Goal: Task Accomplishment & Management: Manage account settings

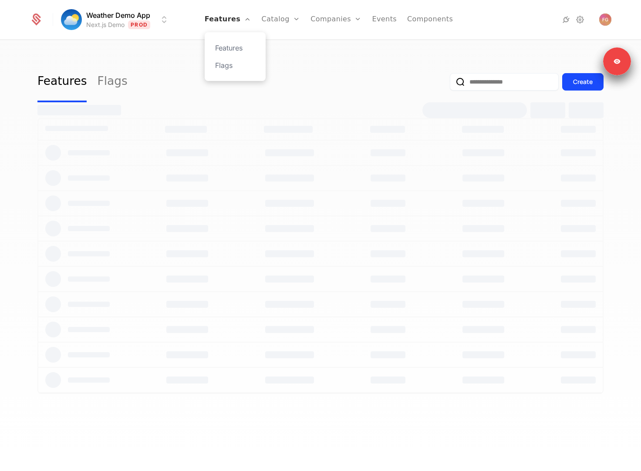
select select "**"
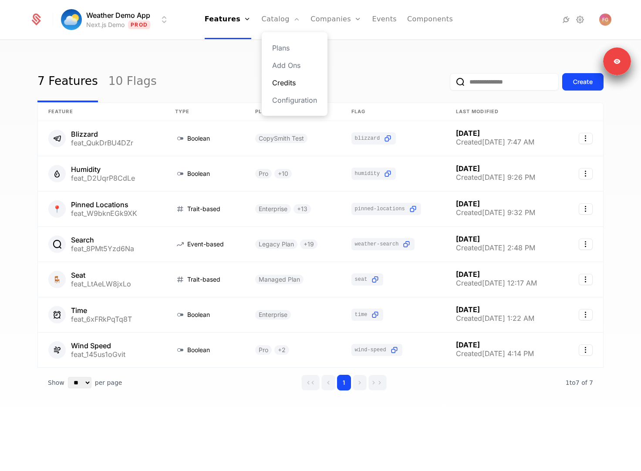
click at [293, 85] on link "Credits" at bounding box center [294, 83] width 45 height 10
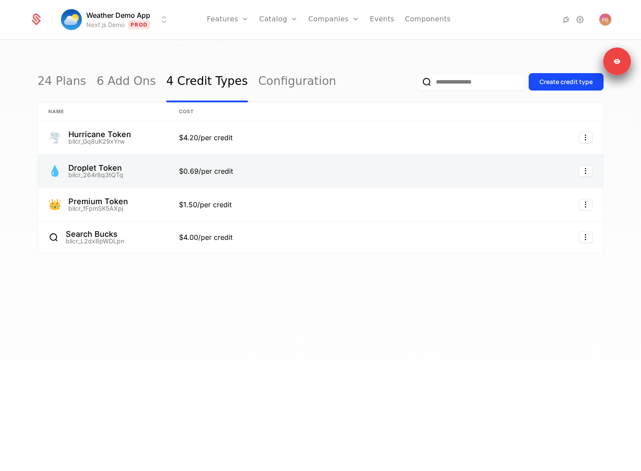
click at [140, 171] on link at bounding box center [103, 171] width 131 height 33
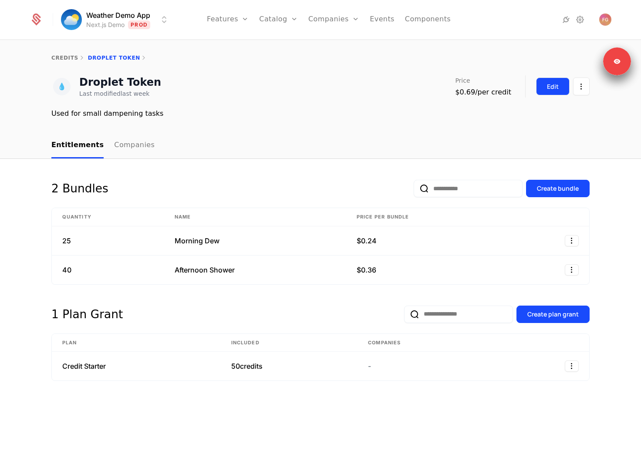
click at [516, 85] on button "Edit" at bounding box center [553, 87] width 34 height 18
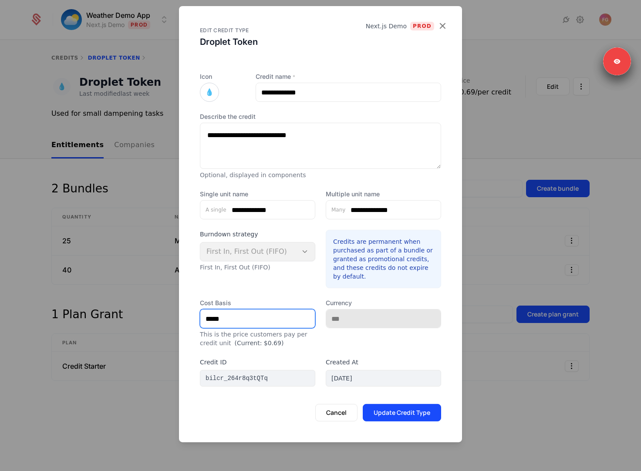
drag, startPoint x: 235, startPoint y: 319, endPoint x: 167, endPoint y: 319, distance: 67.9
click at [175, 319] on div "**********" at bounding box center [320, 235] width 641 height 471
click at [446, 27] on icon "button" at bounding box center [442, 25] width 11 height 11
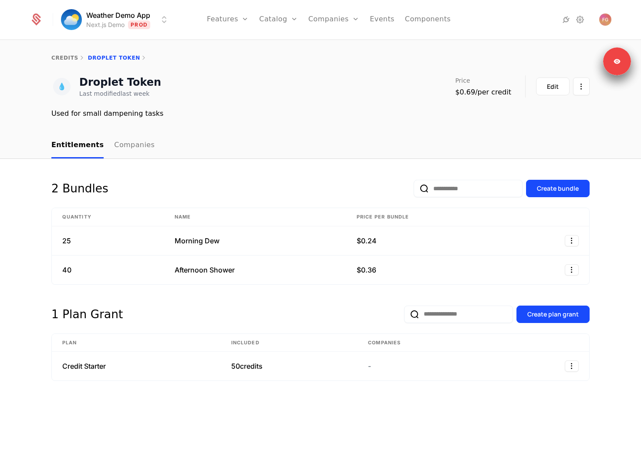
click at [277, 179] on div "2 Bundles Create bundle Quantity Name Price per bundle 25 Morning Dew $0.24 40 …" at bounding box center [320, 315] width 641 height 313
click at [516, 315] on div "Create plan grant" at bounding box center [552, 314] width 51 height 9
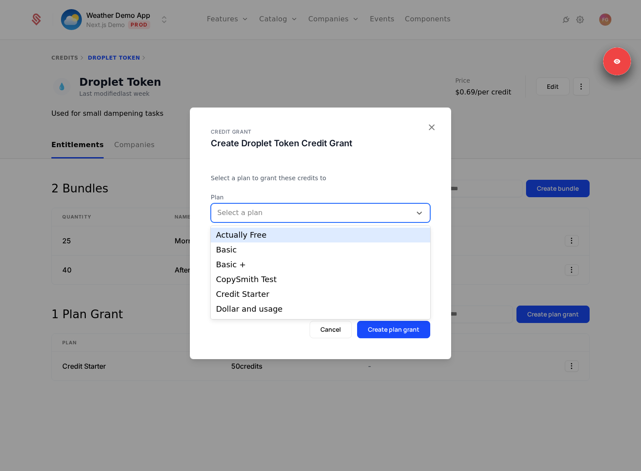
click at [310, 208] on div at bounding box center [311, 213] width 188 height 12
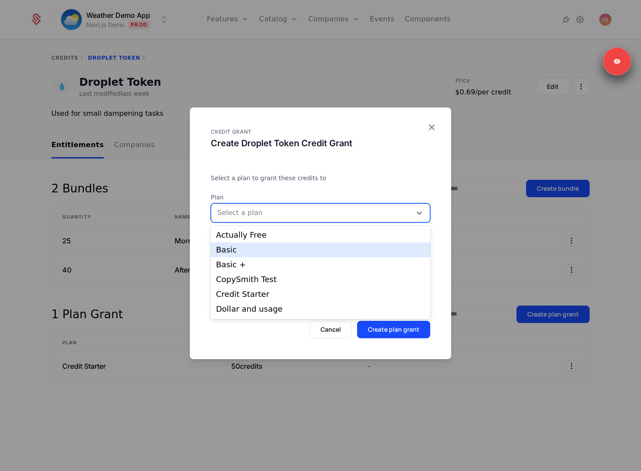
click at [294, 247] on div "Basic" at bounding box center [320, 250] width 209 height 8
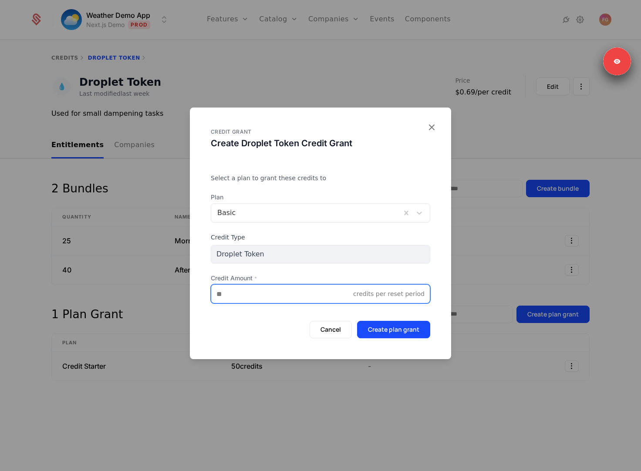
click at [269, 292] on input "Credit Amount *" at bounding box center [282, 294] width 142 height 18
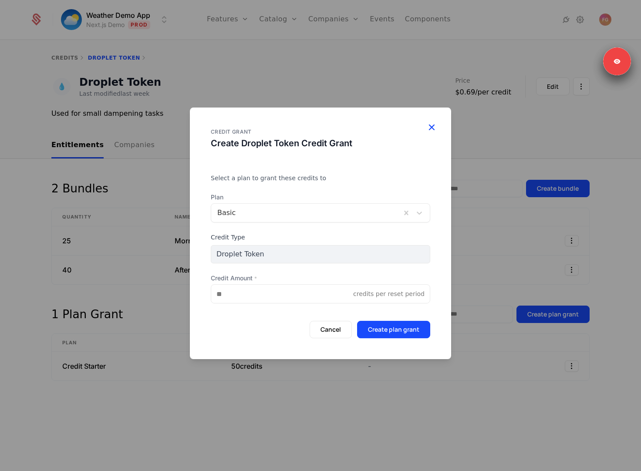
click at [433, 122] on icon "button" at bounding box center [431, 127] width 11 height 11
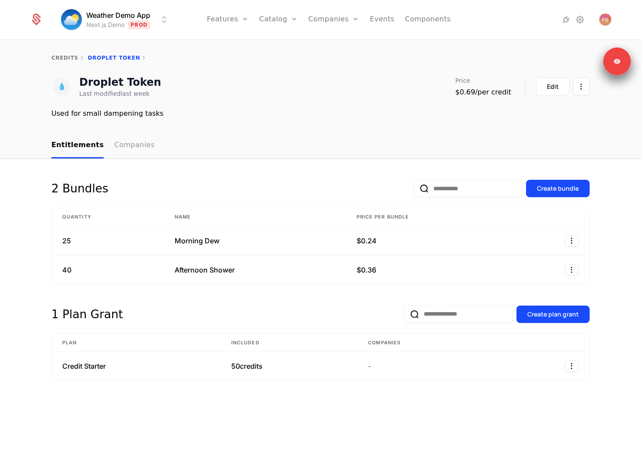
click at [142, 152] on link "Companies" at bounding box center [134, 146] width 41 height 26
select select "**"
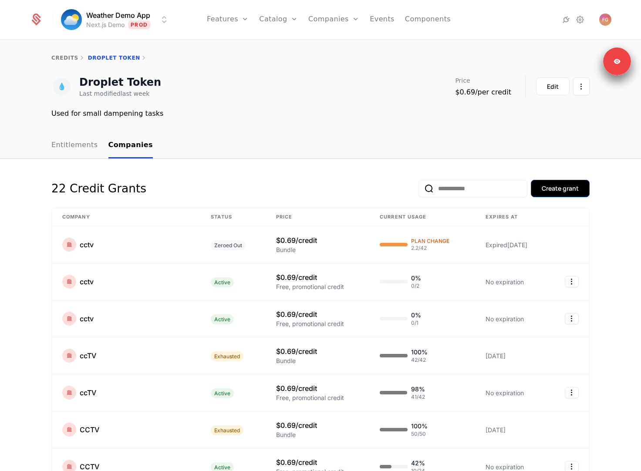
click at [516, 186] on div "Create grant" at bounding box center [560, 188] width 37 height 9
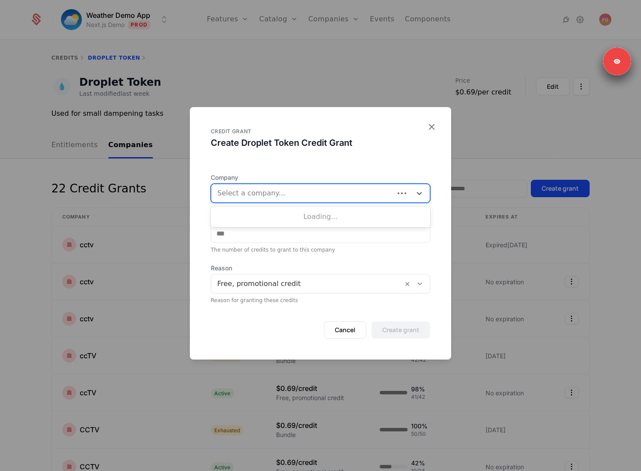
click at [306, 187] on div "Select a company..." at bounding box center [302, 194] width 183 height 16
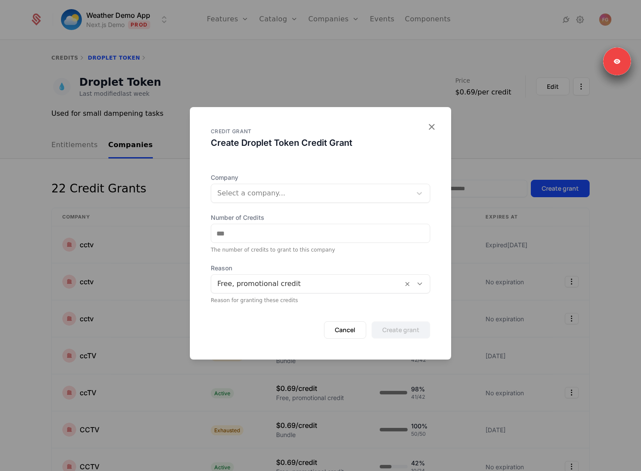
click at [308, 159] on div "CREDIT GRANT Create Droplet Token Credit Grant" at bounding box center [321, 145] width 220 height 35
click at [138, 189] on div at bounding box center [320, 235] width 641 height 471
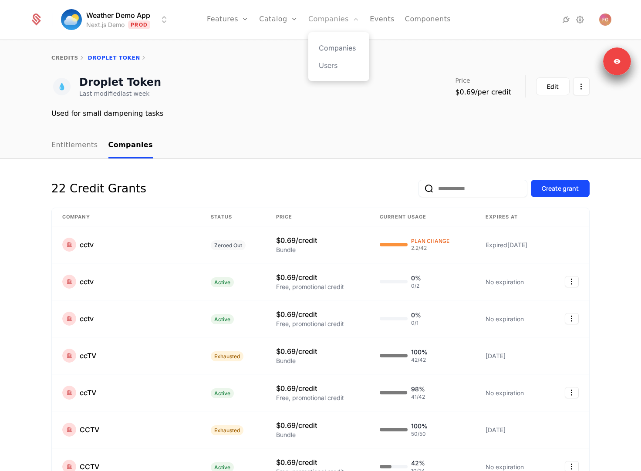
click at [324, 19] on link "Companies" at bounding box center [333, 19] width 51 height 39
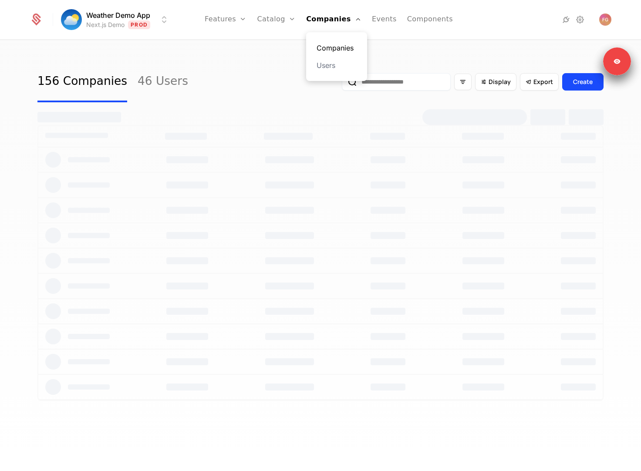
select select "**"
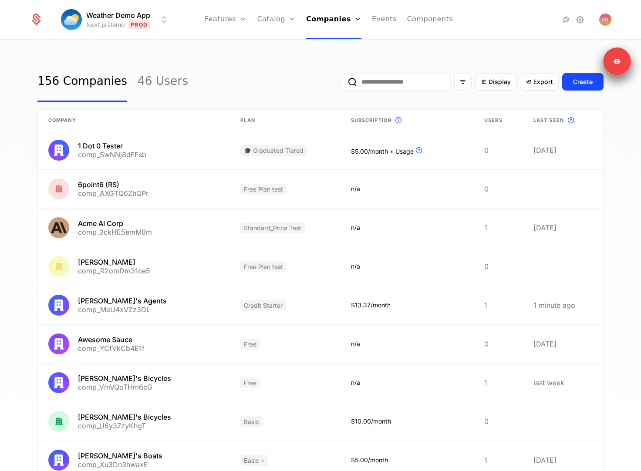
click at [404, 85] on input "email" at bounding box center [396, 81] width 109 height 17
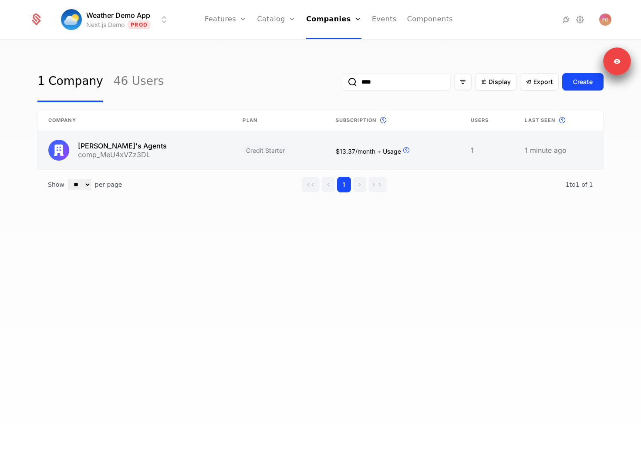
type input "****"
click at [180, 155] on link at bounding box center [135, 150] width 194 height 38
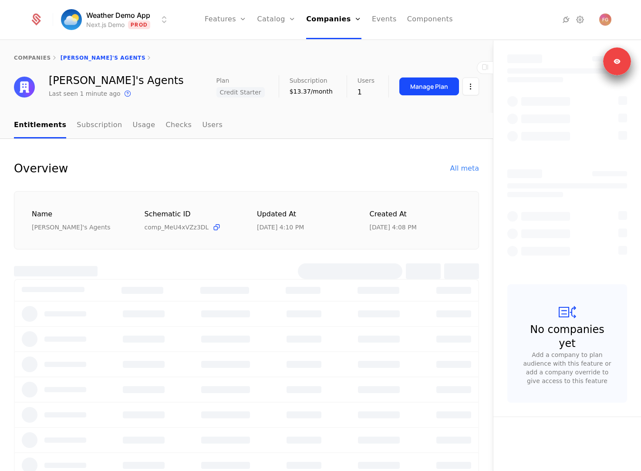
select select "**"
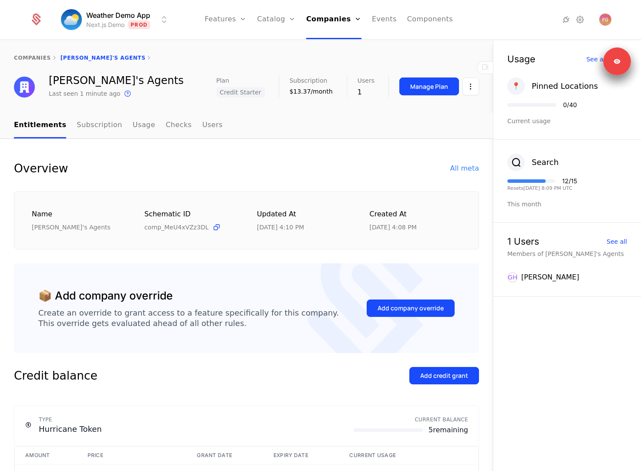
drag, startPoint x: 584, startPoint y: 179, endPoint x: 547, endPoint y: 179, distance: 37.0
click at [516, 179] on div "Search 12 / 15 Resets 9/13/2025, 8:09 PM UTC This month" at bounding box center [568, 181] width 148 height 83
click at [341, 170] on div "Overview All meta" at bounding box center [246, 168] width 465 height 17
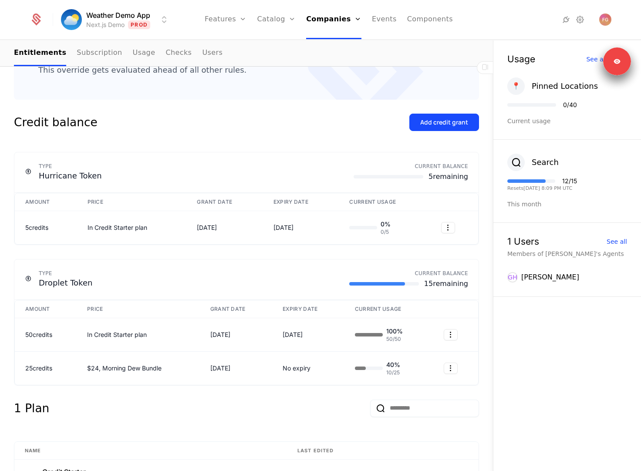
scroll to position [331, 0]
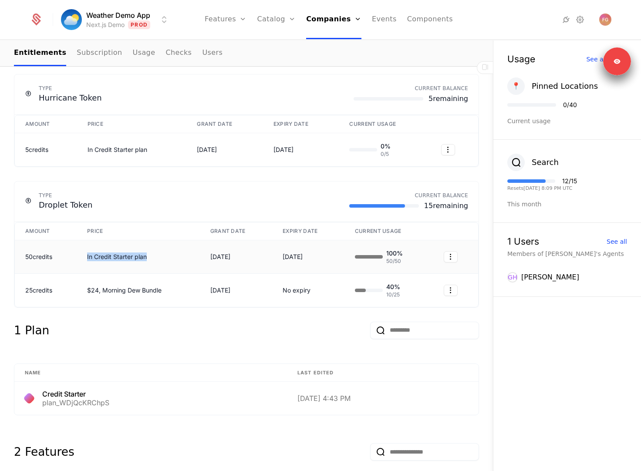
drag, startPoint x: 79, startPoint y: 259, endPoint x: 176, endPoint y: 257, distance: 97.1
click at [176, 257] on td "In Credit Starter plan" at bounding box center [138, 257] width 123 height 34
drag, startPoint x: 178, startPoint y: 289, endPoint x: 82, endPoint y: 289, distance: 95.4
click at [82, 289] on td "$24, Morning Dew Bundle" at bounding box center [138, 290] width 123 height 33
click at [162, 333] on div "1 Plan" at bounding box center [246, 336] width 465 height 28
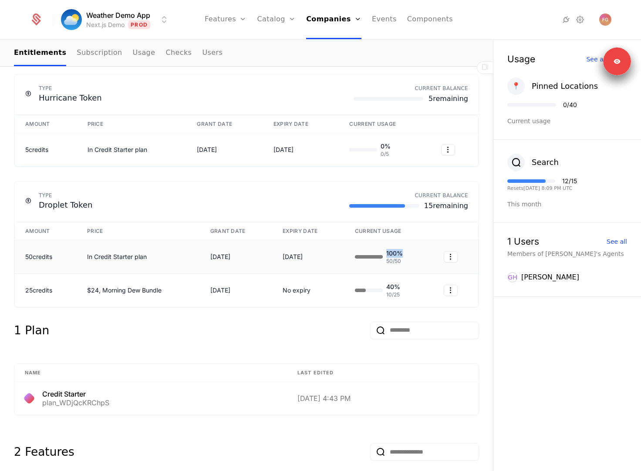
drag, startPoint x: 406, startPoint y: 254, endPoint x: 360, endPoint y: 254, distance: 46.6
click at [360, 254] on div "100 % 50 / 50" at bounding box center [389, 257] width 68 height 16
drag, startPoint x: 383, startPoint y: 288, endPoint x: 375, endPoint y: 288, distance: 8.3
click at [376, 288] on div "40 % 10 / 25" at bounding box center [389, 291] width 68 height 16
click at [450, 255] on html "Weather Demo App Next.js Demo Prod Features Features Flags Catalog Plans Add On…" at bounding box center [320, 235] width 641 height 471
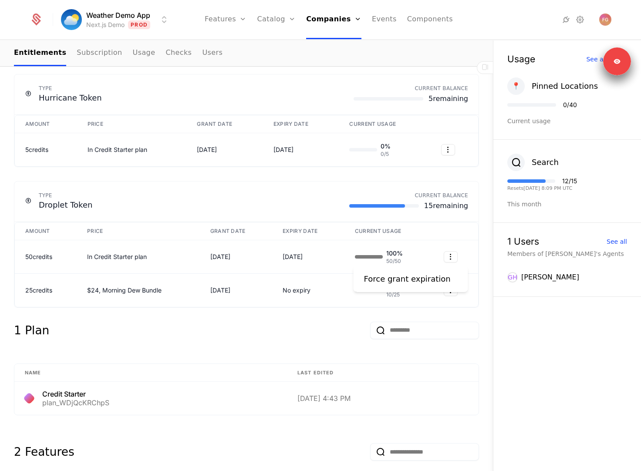
click at [422, 235] on html "Weather Demo App Next.js Demo Prod Features Features Flags Catalog Plans Add On…" at bounding box center [320, 235] width 641 height 471
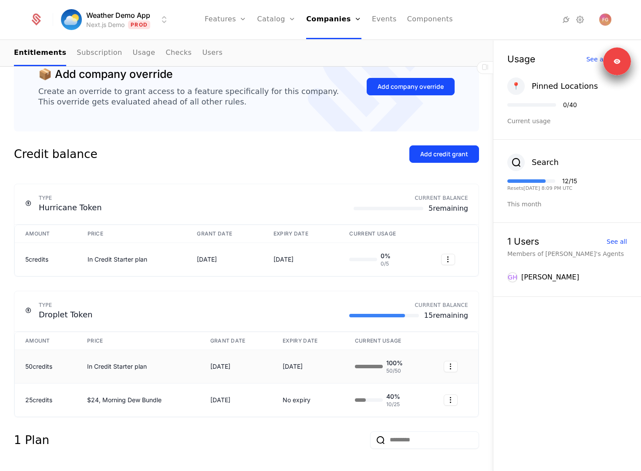
scroll to position [212, 0]
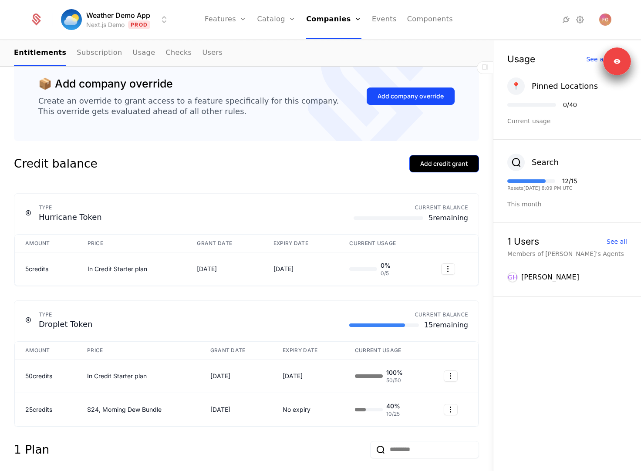
click at [442, 166] on div "Add credit grant" at bounding box center [444, 163] width 48 height 9
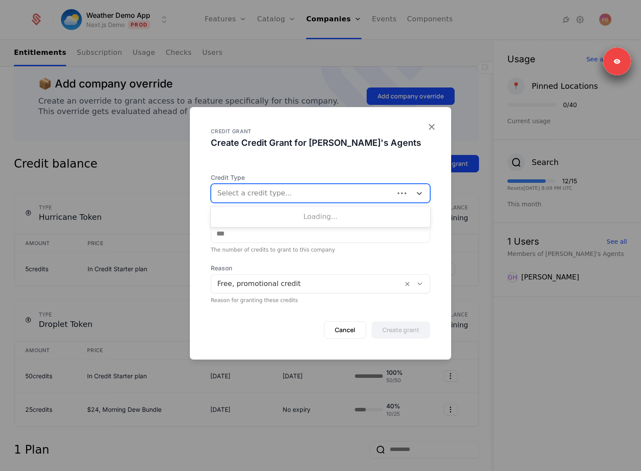
click at [290, 197] on div at bounding box center [302, 193] width 171 height 12
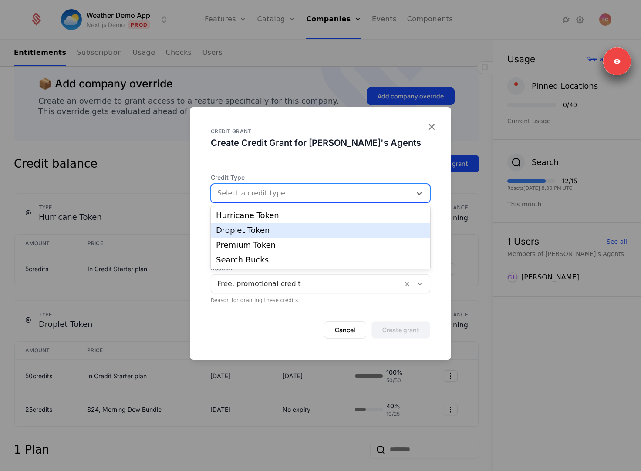
click at [275, 233] on div "Droplet Token" at bounding box center [320, 230] width 209 height 8
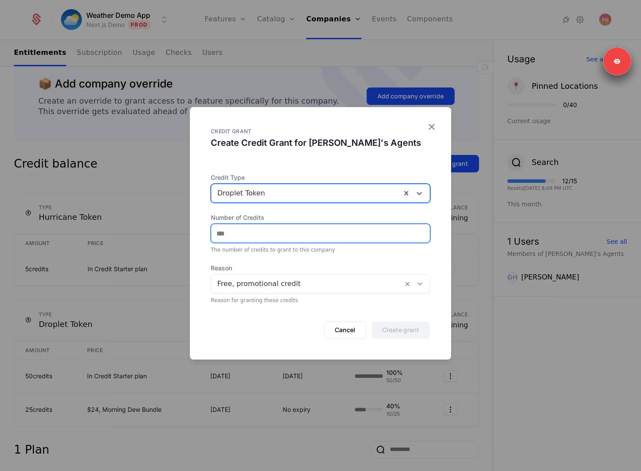
click at [260, 237] on input "Number of Credits" at bounding box center [320, 233] width 219 height 18
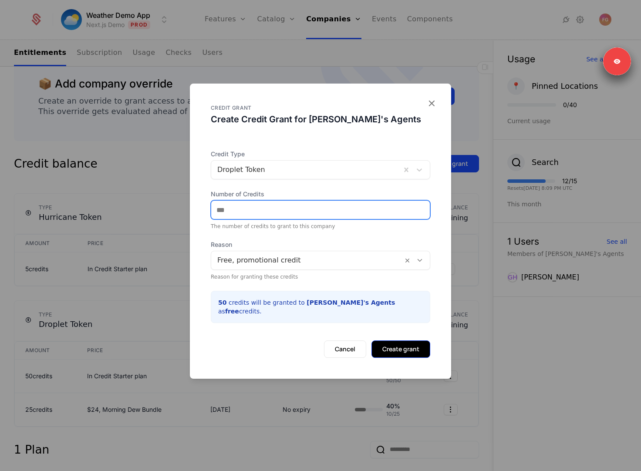
type input "**"
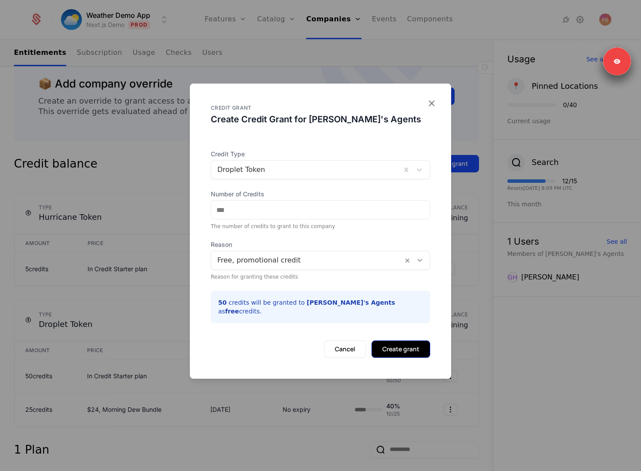
click at [390, 346] on button "Create grant" at bounding box center [401, 349] width 59 height 17
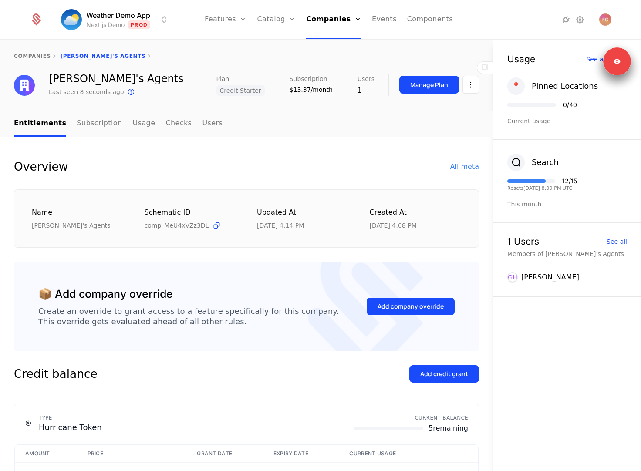
scroll to position [0, 0]
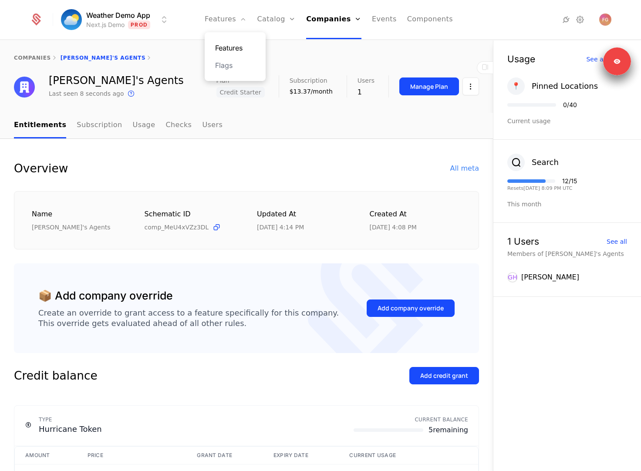
click at [236, 47] on link "Features" at bounding box center [235, 48] width 40 height 10
select select "**"
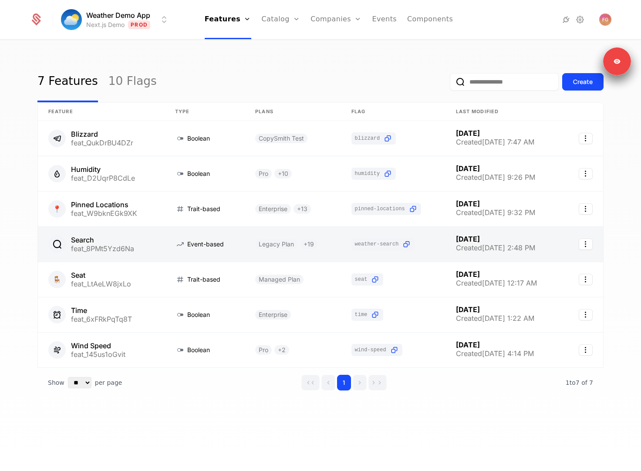
click at [147, 252] on link at bounding box center [101, 244] width 127 height 35
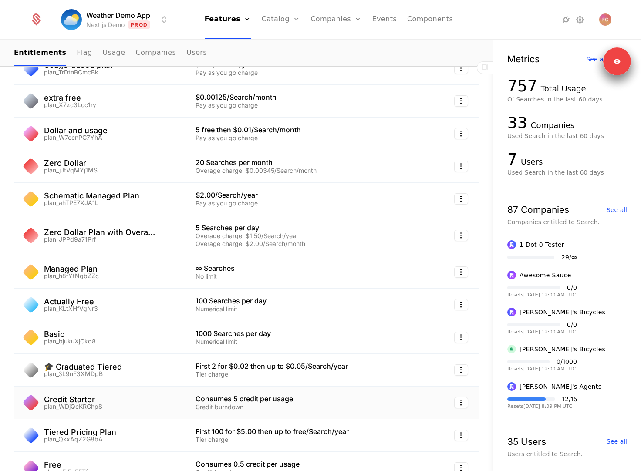
scroll to position [346, 0]
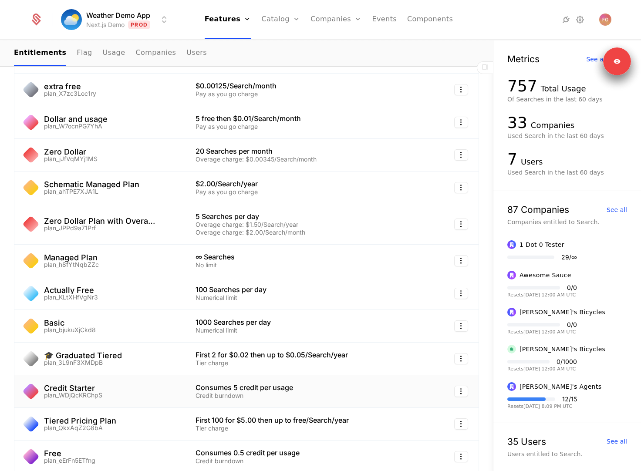
click at [133, 392] on div "Credit Starter plan_WDjQcKRChpS" at bounding box center [100, 392] width 150 height 14
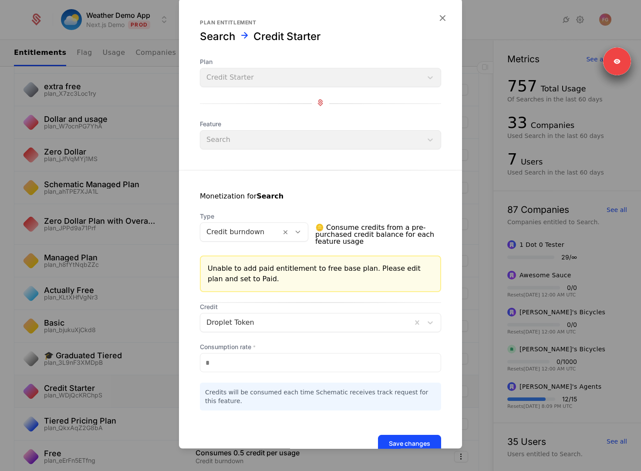
click at [259, 230] on div at bounding box center [240, 232] width 68 height 12
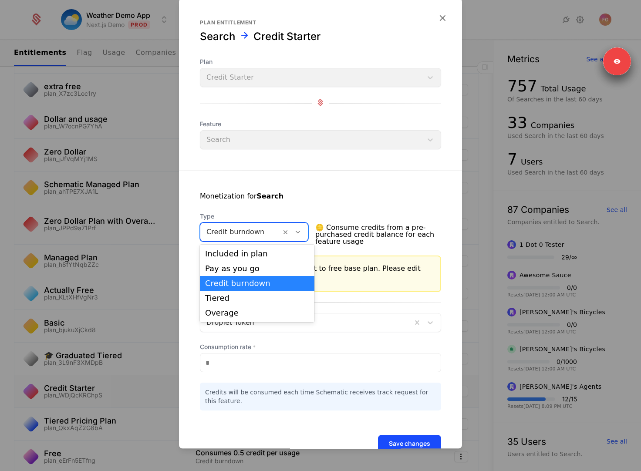
click at [279, 288] on div "Credit burndown" at bounding box center [257, 283] width 115 height 15
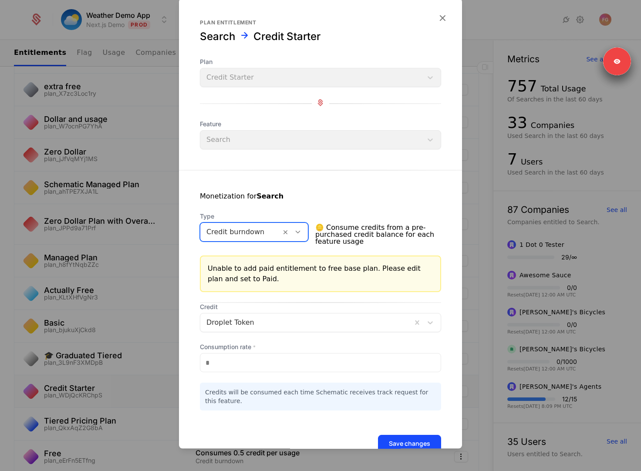
scroll to position [24, 0]
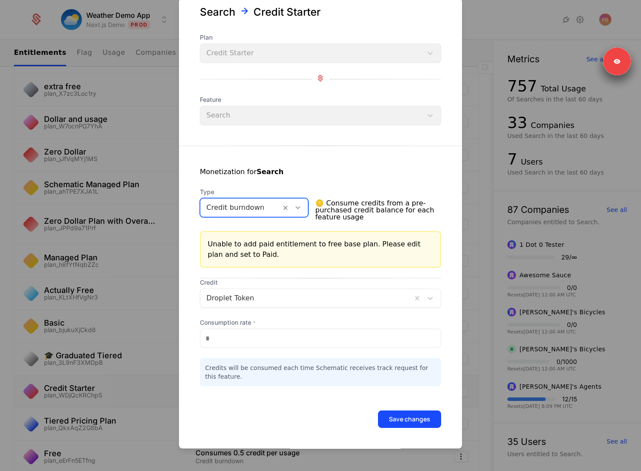
click at [275, 301] on div at bounding box center [305, 298] width 199 height 12
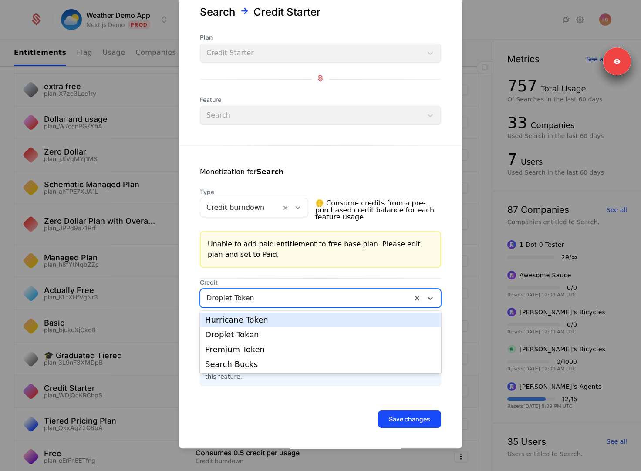
click at [291, 281] on span "Credit" at bounding box center [320, 282] width 241 height 9
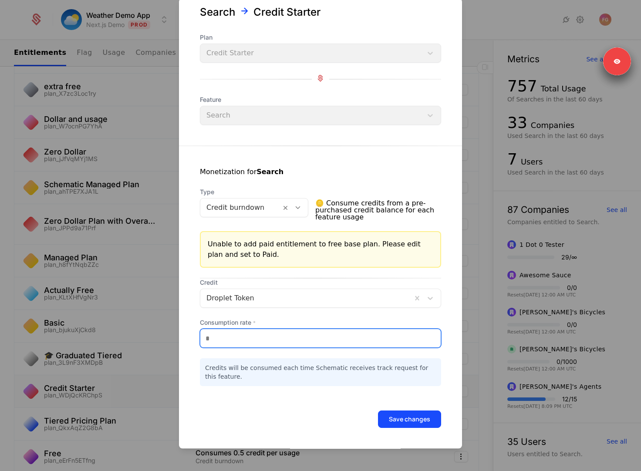
drag, startPoint x: 221, startPoint y: 345, endPoint x: 183, endPoint y: 345, distance: 38.3
click at [187, 345] on div "Monetization for Search Type Credit burndown 🪙 Consume credits from a pre-purch…" at bounding box center [320, 266] width 283 height 240
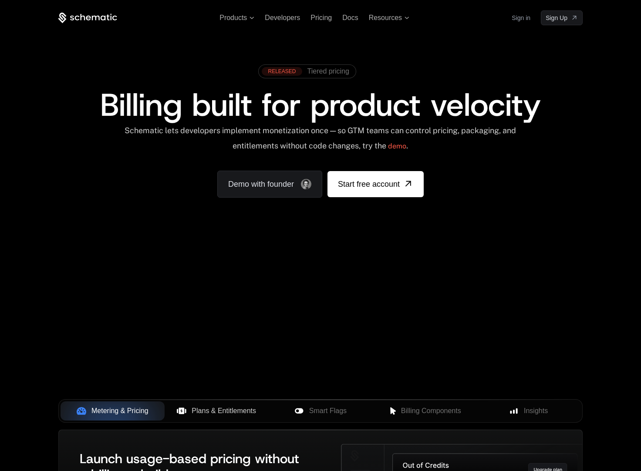
click at [228, 411] on span "Plans & Entitlements" at bounding box center [224, 411] width 64 height 10
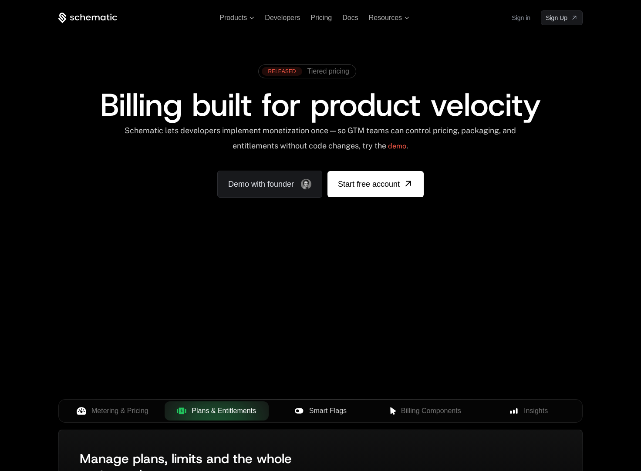
click at [327, 411] on span "Smart Flags" at bounding box center [327, 411] width 37 height 10
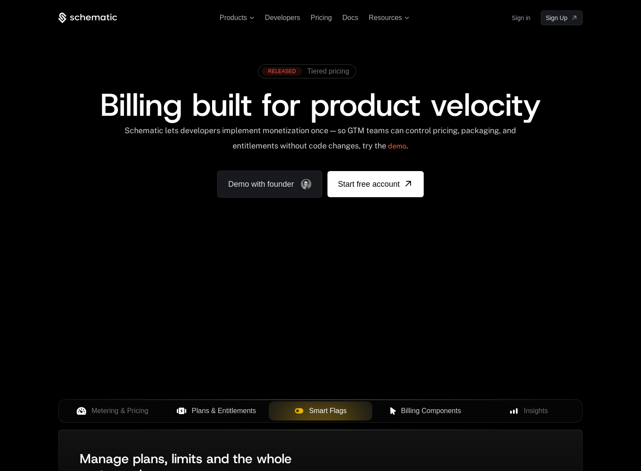
click at [419, 412] on span "Billing Components" at bounding box center [431, 411] width 60 height 10
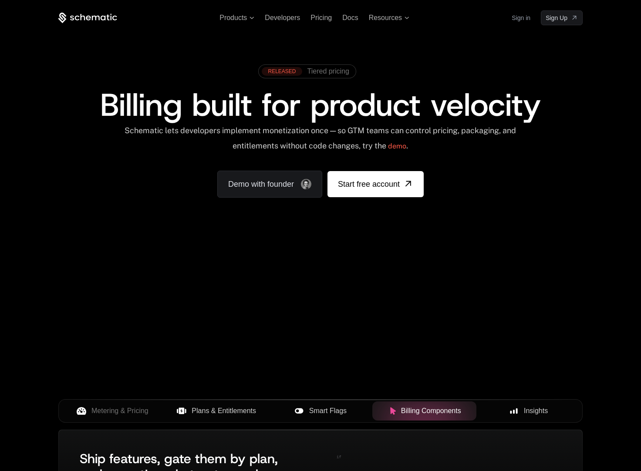
click at [526, 413] on span "Insights" at bounding box center [536, 411] width 24 height 10
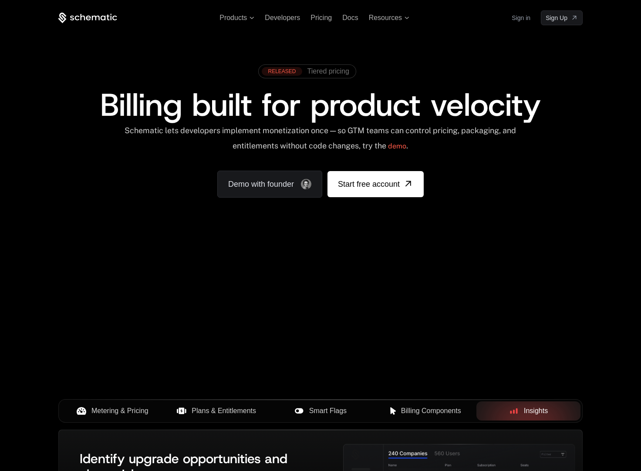
click at [115, 411] on span "Metering & Pricing" at bounding box center [119, 411] width 57 height 10
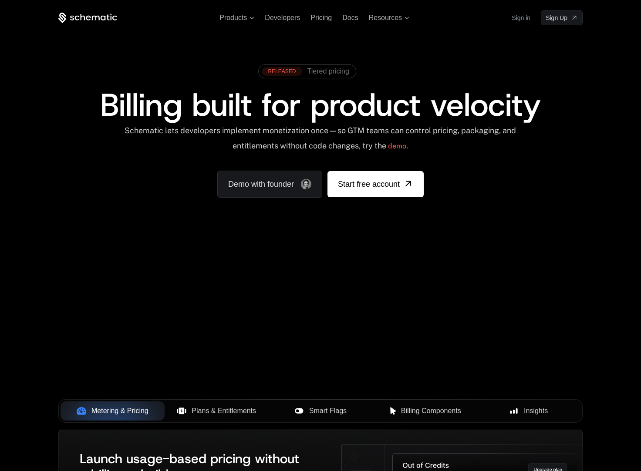
click at [193, 415] on span "Plans & Entitlements" at bounding box center [224, 411] width 64 height 10
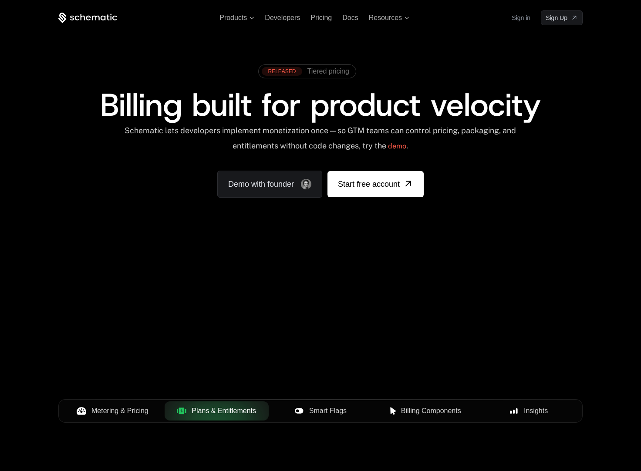
click at [340, 410] on span "Smart Flags" at bounding box center [327, 411] width 37 height 10
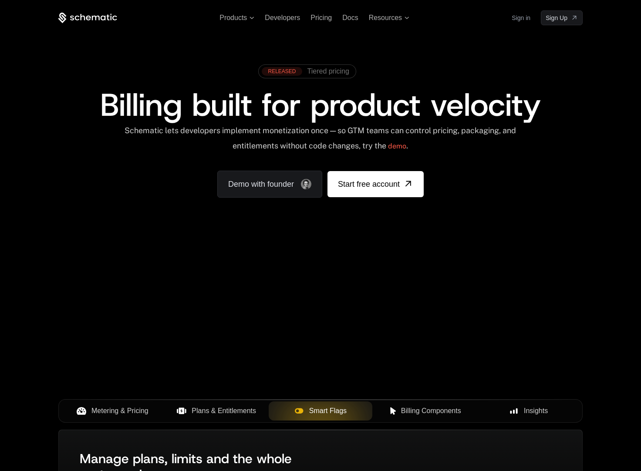
click at [419, 408] on span "Billing Components" at bounding box center [431, 411] width 60 height 10
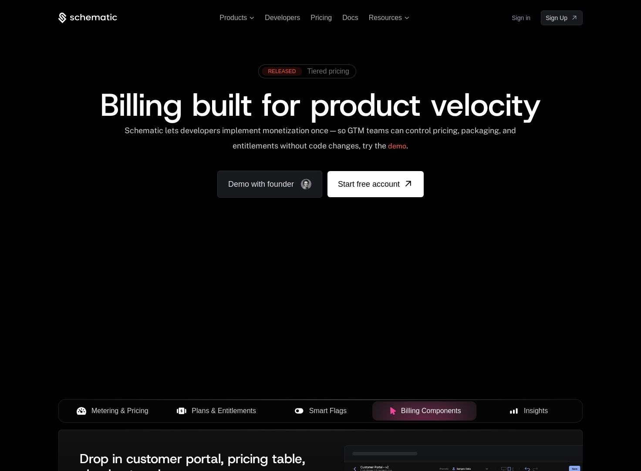
click at [513, 404] on button "Insights" at bounding box center [529, 411] width 104 height 19
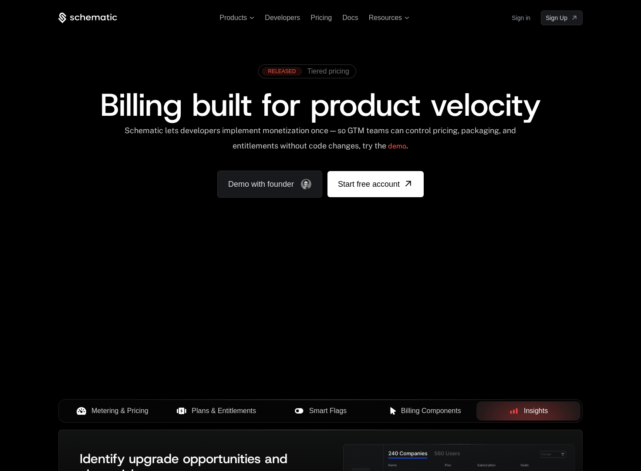
click at [412, 408] on span "Billing Components" at bounding box center [431, 411] width 60 height 10
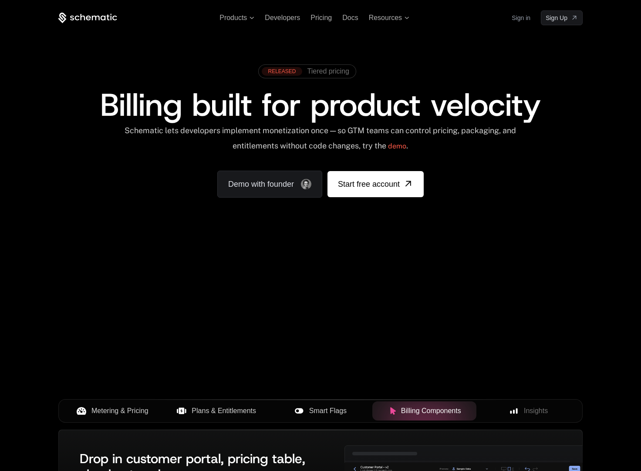
click at [335, 410] on span "Smart Flags" at bounding box center [327, 411] width 37 height 10
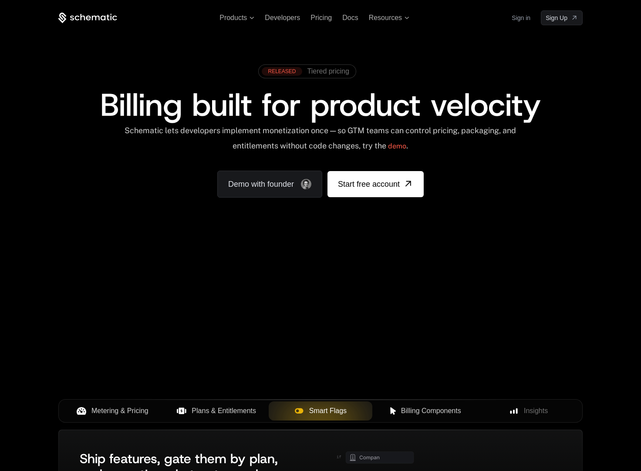
click at [219, 408] on span "Plans & Entitlements" at bounding box center [224, 411] width 64 height 10
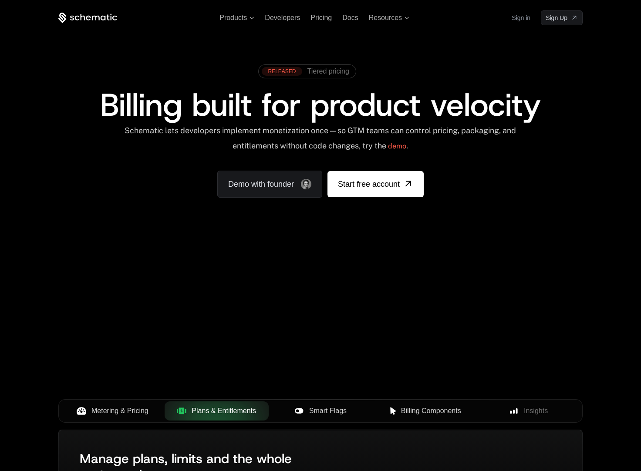
click at [127, 411] on span "Metering & Pricing" at bounding box center [119, 411] width 57 height 10
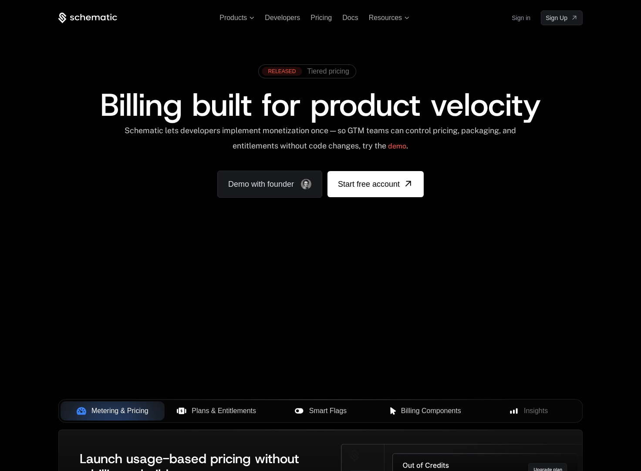
click at [217, 415] on span "Plans & Entitlements" at bounding box center [224, 411] width 64 height 10
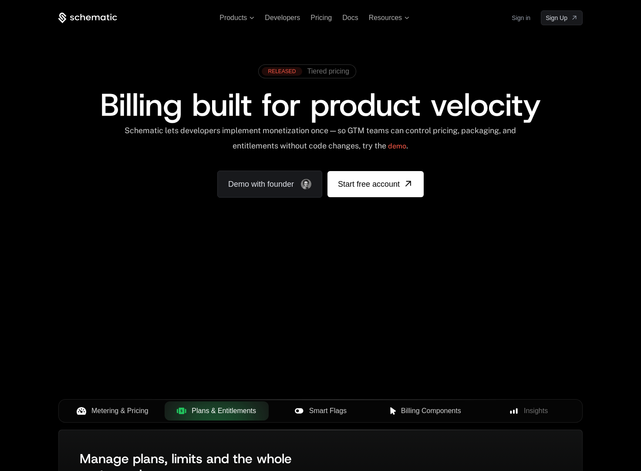
click at [340, 413] on span "Smart Flags" at bounding box center [327, 411] width 37 height 10
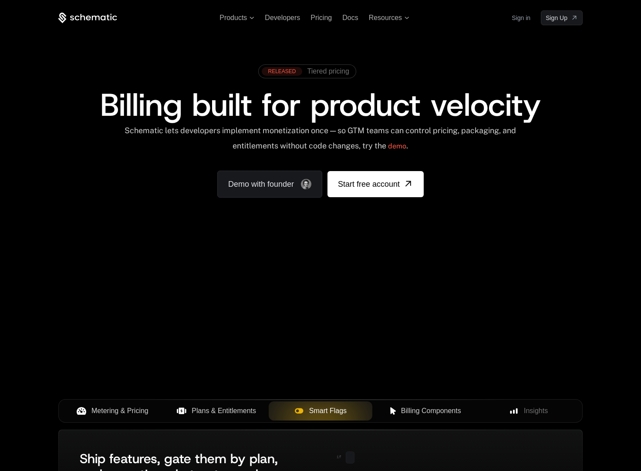
click at [447, 417] on button "Billing Components" at bounding box center [424, 411] width 104 height 19
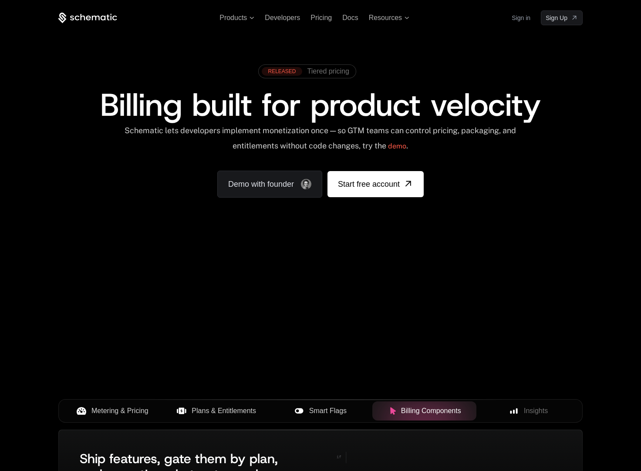
click at [550, 416] on div "Insights" at bounding box center [528, 411] width 90 height 10
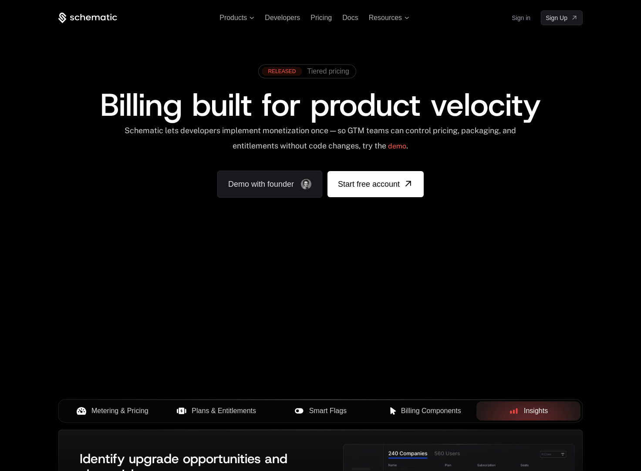
click at [431, 418] on button "Billing Components" at bounding box center [424, 411] width 104 height 19
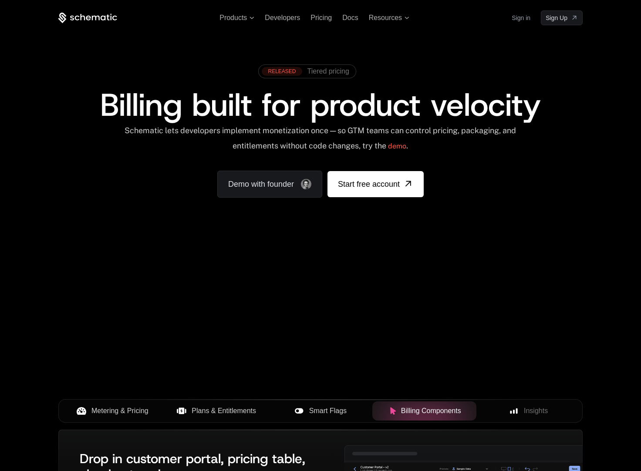
click at [337, 412] on span "Smart Flags" at bounding box center [327, 411] width 37 height 10
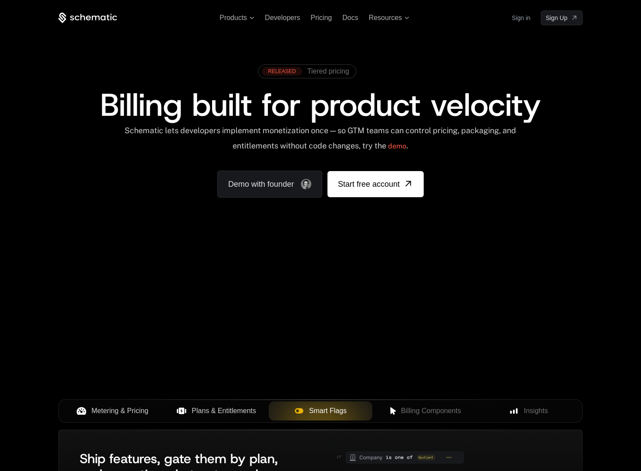
click at [233, 414] on span "Plans & Entitlements" at bounding box center [224, 411] width 64 height 10
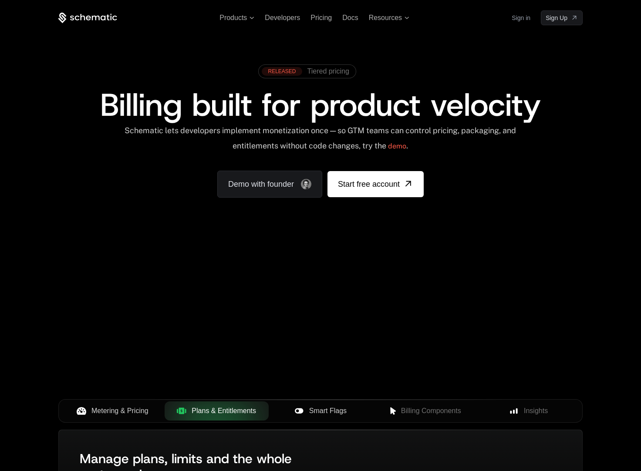
click at [118, 412] on span "Metering & Pricing" at bounding box center [119, 411] width 57 height 10
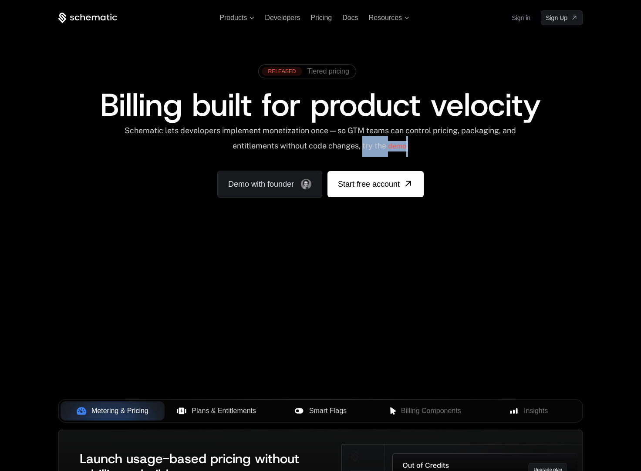
drag, startPoint x: 422, startPoint y: 147, endPoint x: 372, endPoint y: 150, distance: 49.7
click at [372, 150] on div "Schematic lets developers implement monetization once — so GTM teams can contro…" at bounding box center [320, 141] width 393 height 31
drag, startPoint x: 423, startPoint y: 146, endPoint x: 370, endPoint y: 147, distance: 52.3
click at [370, 146] on div "Schematic lets developers implement monetization once — so GTM teams can contro…" at bounding box center [320, 141] width 393 height 31
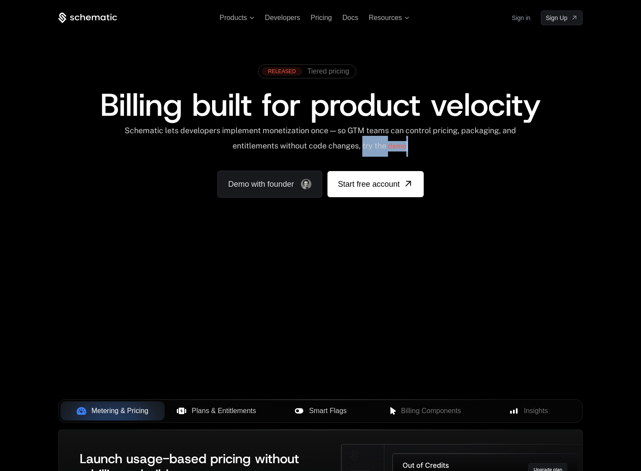
click at [370, 147] on div "Schematic lets developers implement monetization once — so GTM teams can contro…" at bounding box center [320, 141] width 393 height 31
drag, startPoint x: 370, startPoint y: 147, endPoint x: 418, endPoint y: 145, distance: 47.9
click at [418, 145] on div "Schematic lets developers implement monetization once — so GTM teams can contro…" at bounding box center [320, 141] width 393 height 31
click at [419, 145] on div "Schematic lets developers implement monetization once — so GTM teams can contro…" at bounding box center [320, 141] width 393 height 31
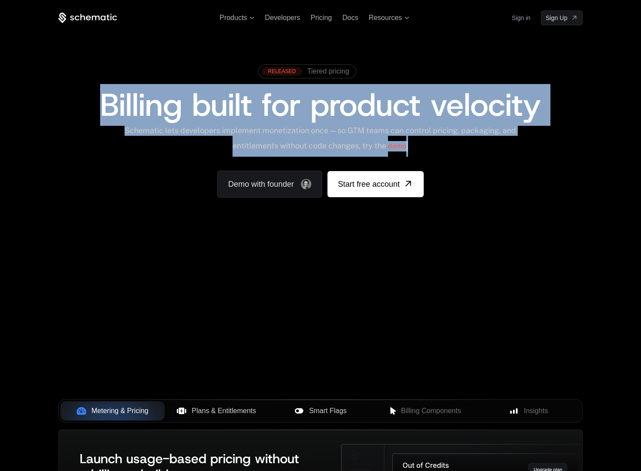
drag, startPoint x: 421, startPoint y: 149, endPoint x: 101, endPoint y: 98, distance: 323.2
click at [100, 96] on div "RELEASED Tiered pricing Billing built for product velocity Schematic lets devel…" at bounding box center [320, 129] width 524 height 138
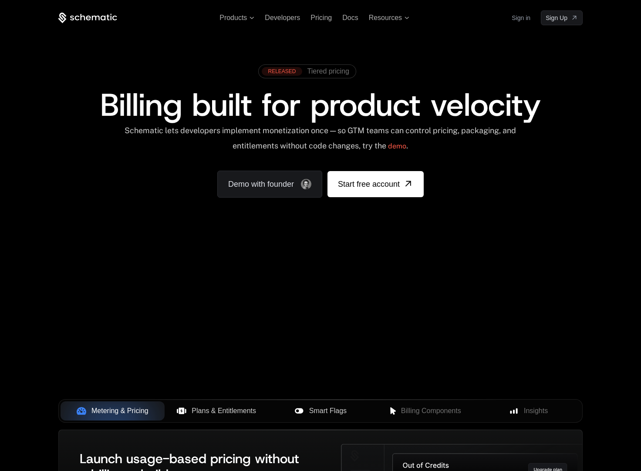
click at [321, 145] on div "Schematic lets developers implement monetization once — so GTM teams can contro…" at bounding box center [320, 141] width 393 height 31
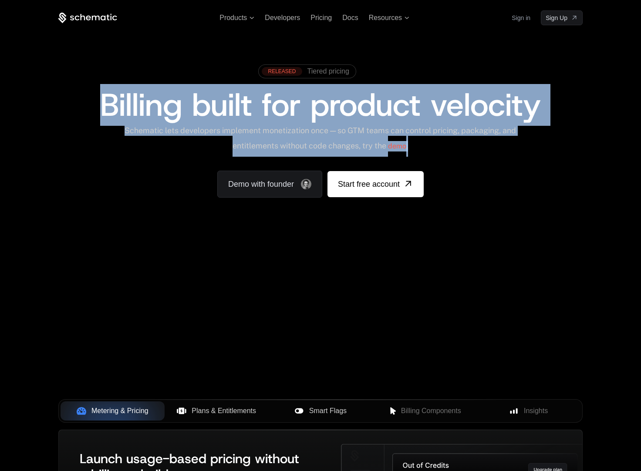
drag, startPoint x: 421, startPoint y: 149, endPoint x: 101, endPoint y: 104, distance: 323.3
click at [101, 104] on div "RELEASED Tiered pricing Billing built for product velocity Schematic lets devel…" at bounding box center [320, 129] width 524 height 138
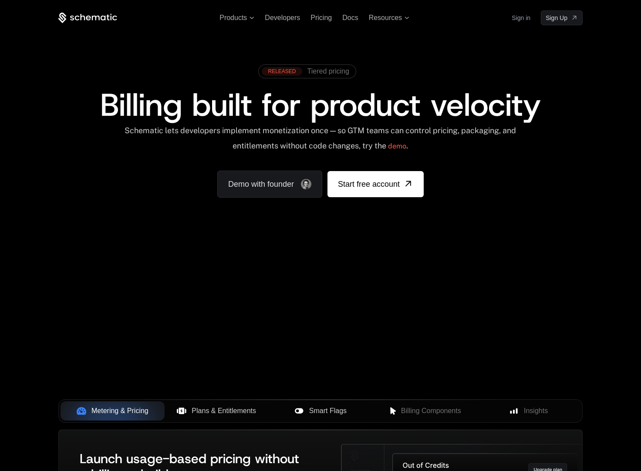
click at [339, 142] on div "Schematic lets developers implement monetization once — so GTM teams can contro…" at bounding box center [320, 141] width 393 height 31
drag, startPoint x: 423, startPoint y: 147, endPoint x: 372, endPoint y: 150, distance: 50.6
click at [372, 150] on div "Schematic lets developers implement monetization once — so GTM teams can contro…" at bounding box center [320, 141] width 393 height 31
click at [406, 145] on link "demo" at bounding box center [397, 146] width 18 height 21
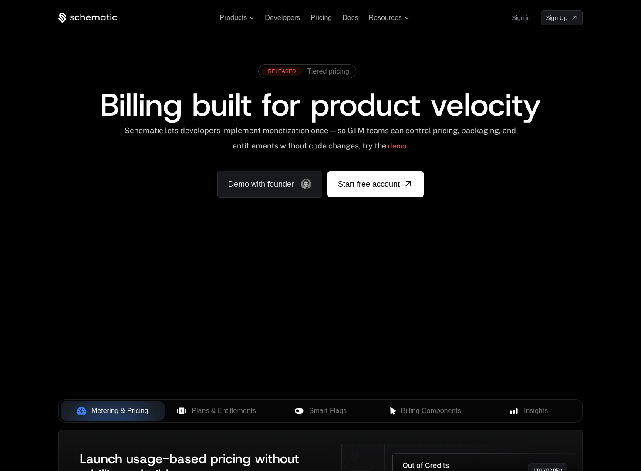
click at [406, 145] on link "demo" at bounding box center [397, 146] width 18 height 21
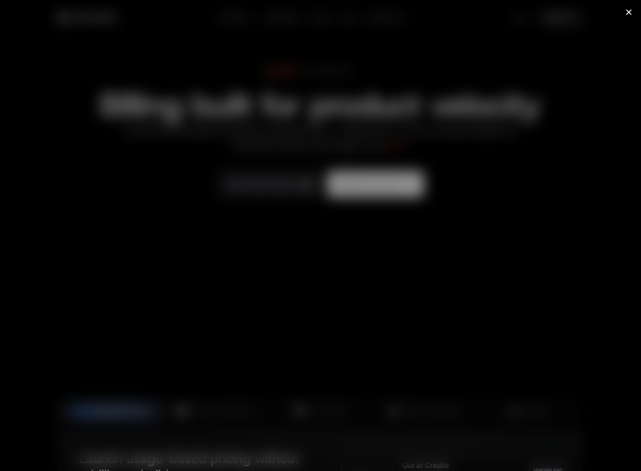
click at [630, 12] on icon at bounding box center [629, 12] width 10 height 10
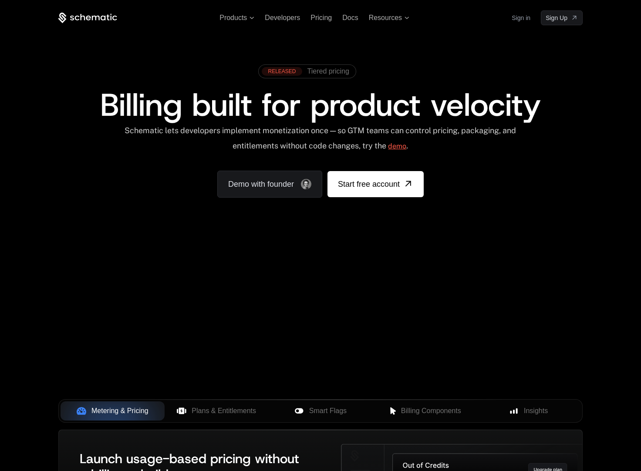
click at [406, 147] on link "demo" at bounding box center [397, 146] width 18 height 21
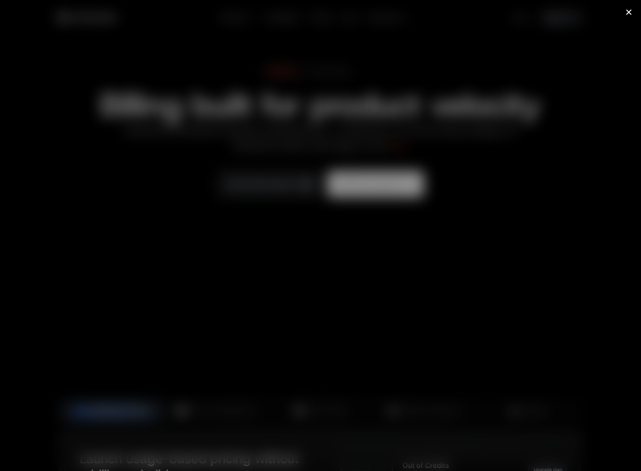
click at [630, 15] on icon at bounding box center [629, 12] width 10 height 10
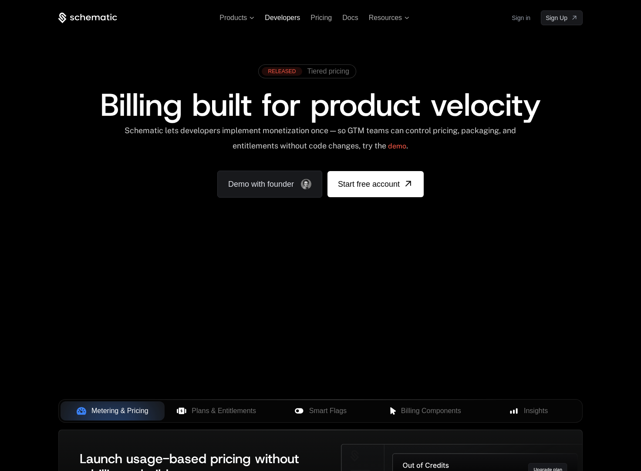
click at [293, 18] on span "Developers" at bounding box center [282, 17] width 35 height 7
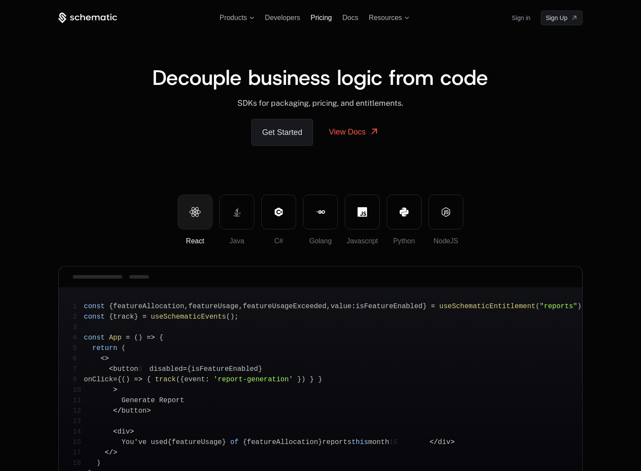
click at [326, 20] on span "Pricing" at bounding box center [321, 17] width 21 height 7
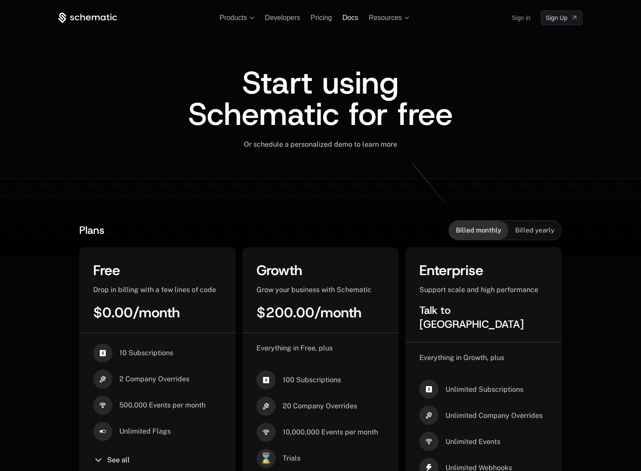
click at [352, 21] on span "Docs" at bounding box center [350, 17] width 16 height 7
click at [386, 20] on span "Resources" at bounding box center [385, 18] width 33 height 8
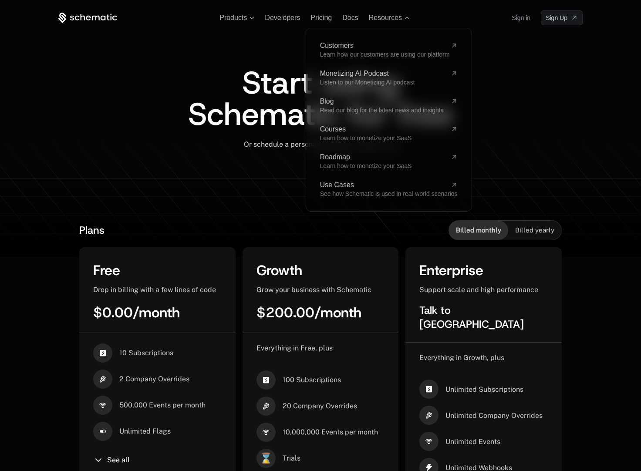
click at [89, 21] on icon at bounding box center [87, 18] width 59 height 11
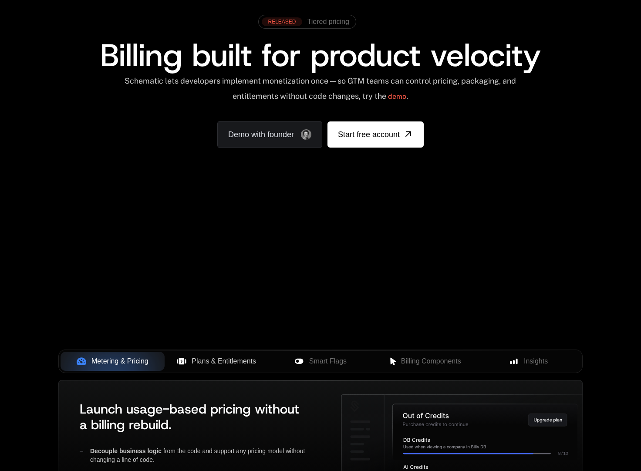
scroll to position [54, 0]
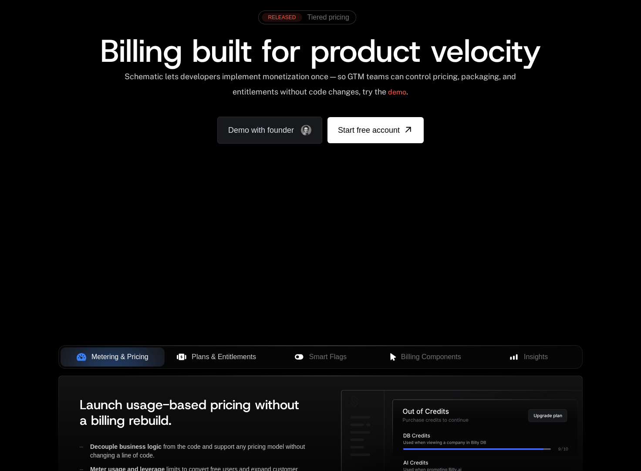
click at [230, 359] on span "Plans & Entitlements" at bounding box center [224, 357] width 64 height 10
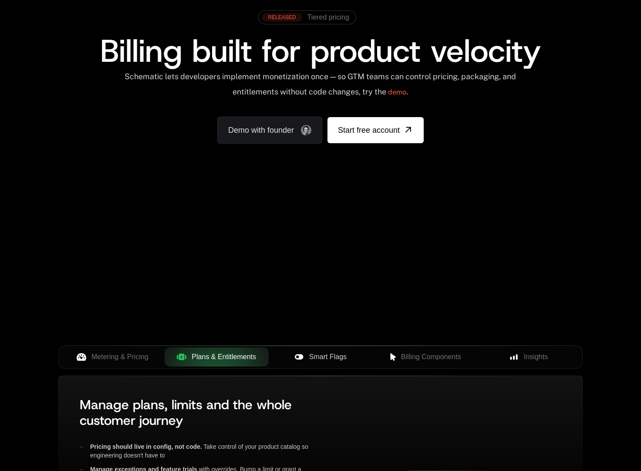
click at [314, 360] on span "Smart Flags" at bounding box center [327, 357] width 37 height 10
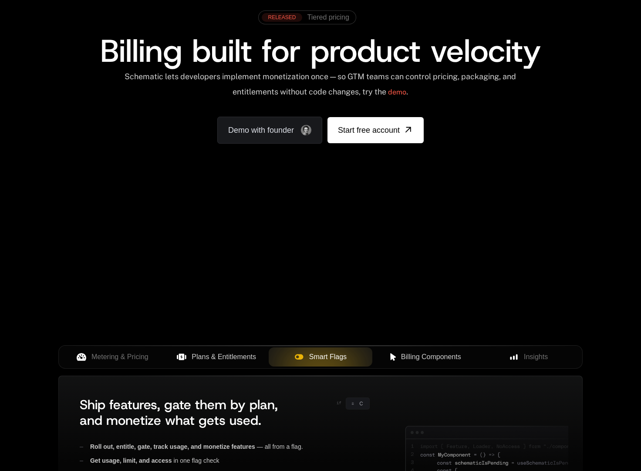
click at [395, 358] on icon at bounding box center [393, 357] width 8 height 8
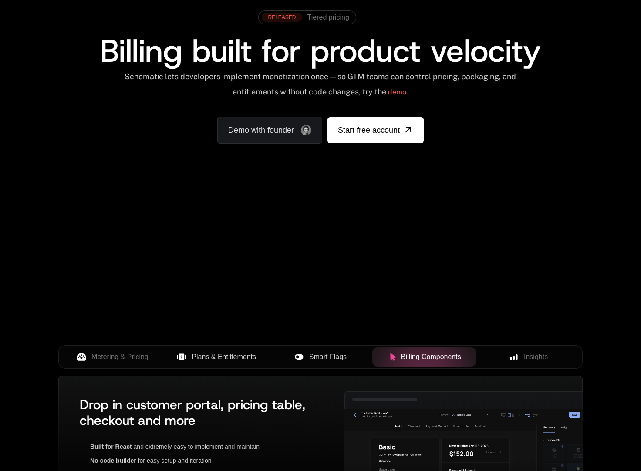
scroll to position [247, 0]
